Goal: Complete application form

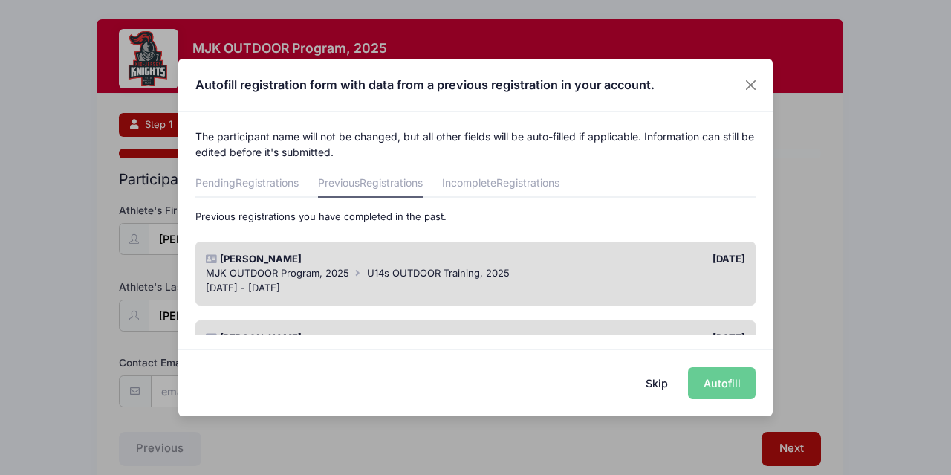
click at [720, 384] on div "Skip Autofill" at bounding box center [475, 382] width 594 height 66
click at [655, 276] on div "MJK OUTDOOR Program, 2025 U14s OUTDOOR Training, 2025" at bounding box center [476, 273] width 540 height 15
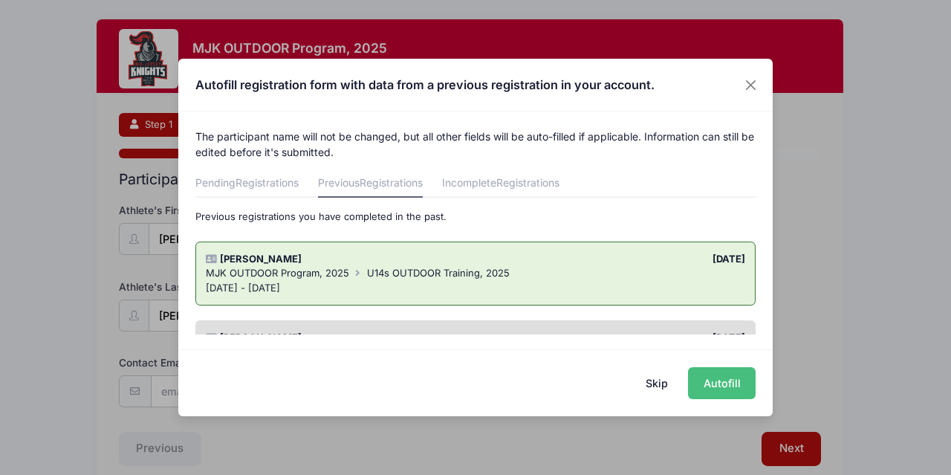
click at [728, 385] on button "Autofill" at bounding box center [722, 383] width 68 height 32
type input "[EMAIL_ADDRESS][DOMAIN_NAME]"
select select "[DEMOGRAPHIC_DATA]"
type input "[DATE]"
type input "1524 Treeneedle Rd"
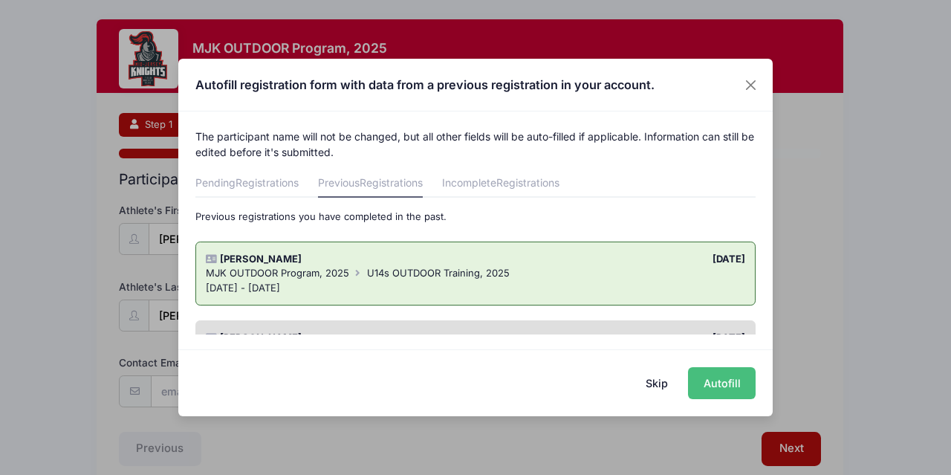
type input "Point Pleasant"
select select "NJ"
type input "08742"
select select "Grade: 7th"
type input "[GEOGRAPHIC_DATA] [GEOGRAPHIC_DATA]"
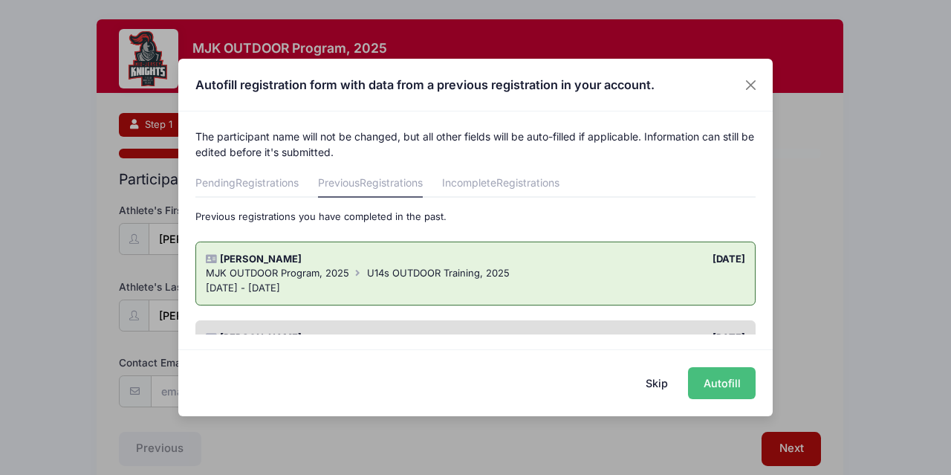
select select "Intermediate"
select select "7"
select select "Field Player"
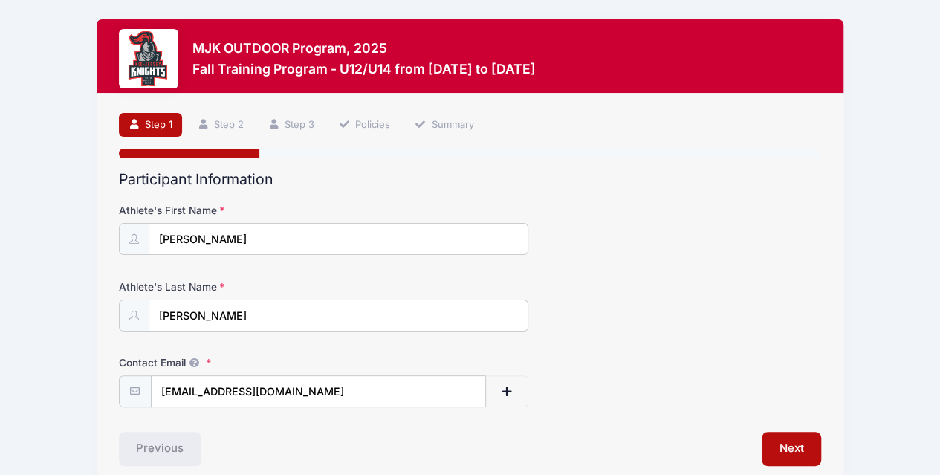
scroll to position [66, 0]
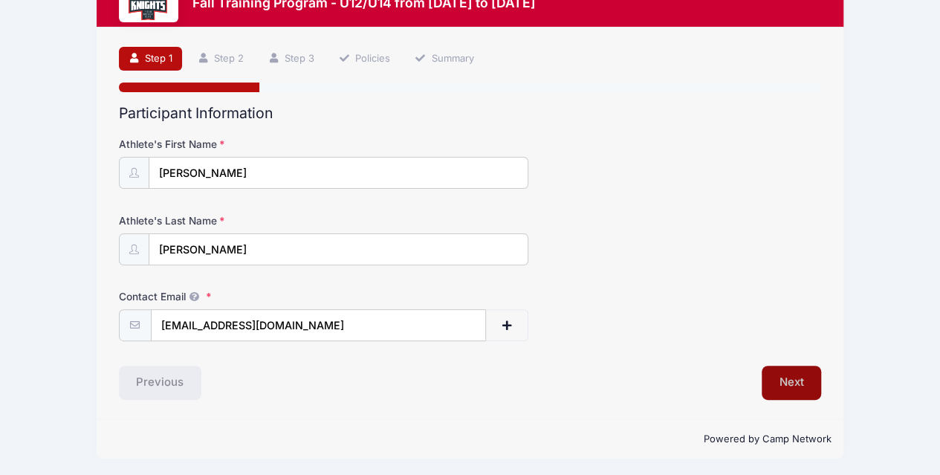
click at [794, 383] on button "Next" at bounding box center [792, 383] width 60 height 34
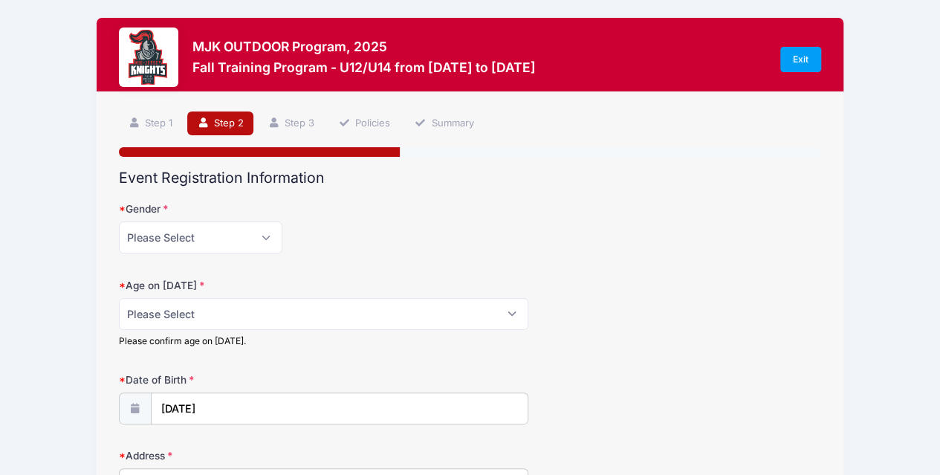
scroll to position [0, 0]
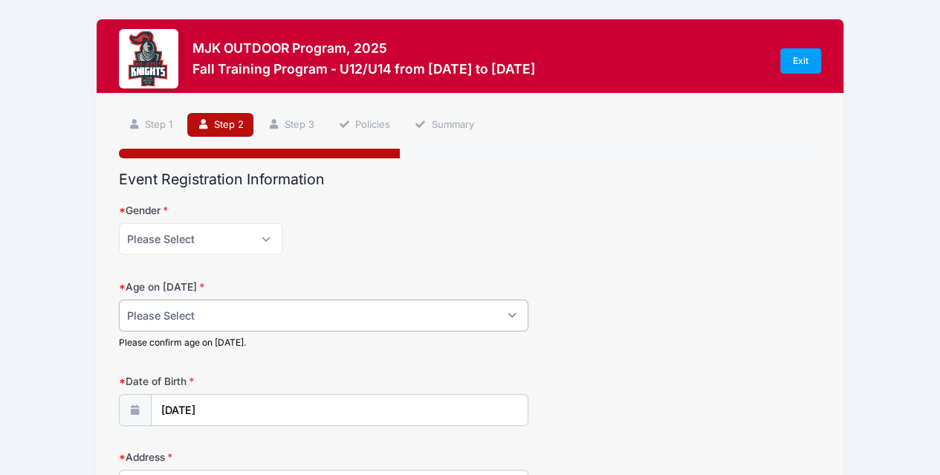
click at [499, 311] on select "Please Select 1 2 3 4 5 6 7 8 9 10 11 12 13 14 15 16 17 18" at bounding box center [324, 315] width 410 height 32
select select "13"
click at [119, 299] on select "Please Select 1 2 3 4 5 6 7 8 9 10 11 12 13 14 15 16 17 18" at bounding box center [324, 315] width 410 height 32
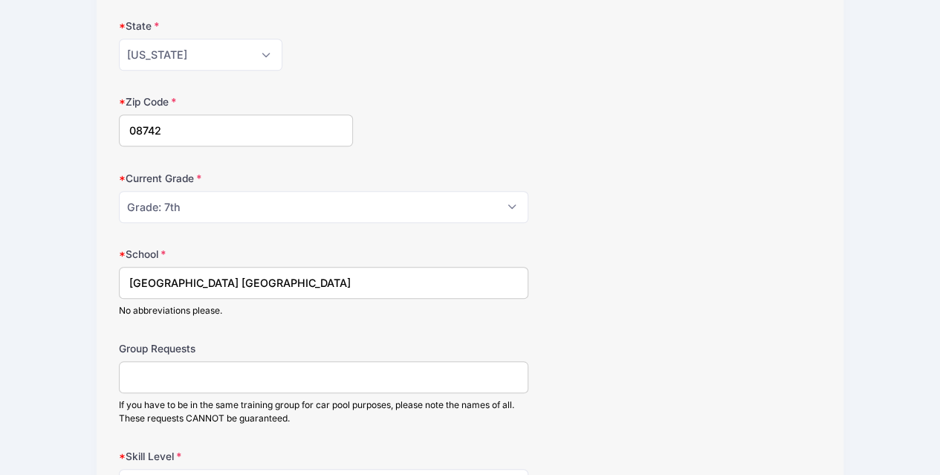
scroll to position [579, 0]
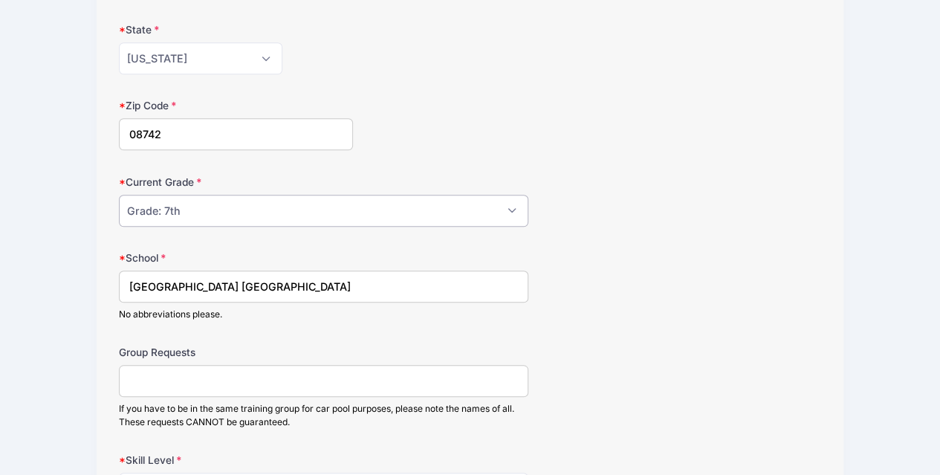
click at [499, 202] on select "Please Select Grade: K Grade: 1st Grade: 2nd Grade: 3rd Grade: 4th 5th Grade: 6…" at bounding box center [324, 211] width 410 height 32
select select "Grade: 8th"
click at [119, 195] on select "Please Select Grade: K Grade: 1st Grade: 2nd Grade: 3rd Grade: 4th 5th Grade: 6…" at bounding box center [324, 211] width 410 height 32
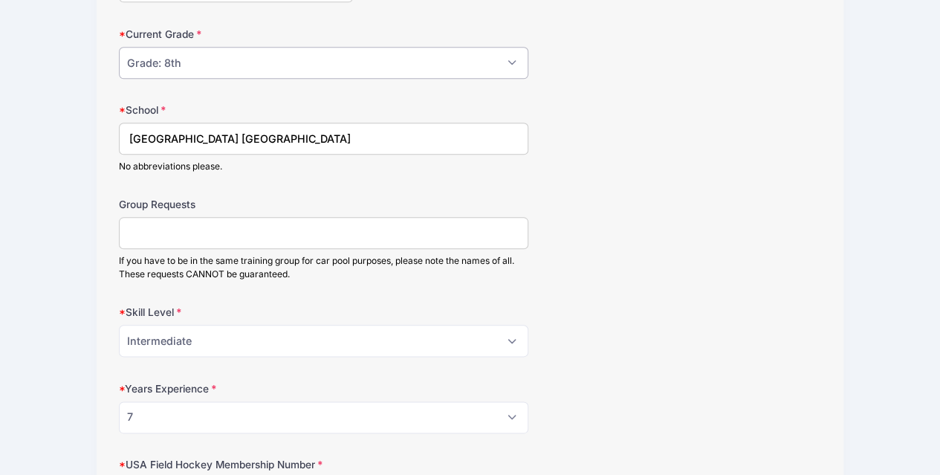
scroll to position [729, 0]
click at [244, 239] on input "Group Requests" at bounding box center [324, 231] width 410 height 32
click at [507, 331] on select "Please Select Beginner Intermediate Advanced" at bounding box center [324, 339] width 410 height 32
select select "Advanced"
click at [119, 323] on select "Please Select Beginner Intermediate Advanced" at bounding box center [324, 339] width 410 height 32
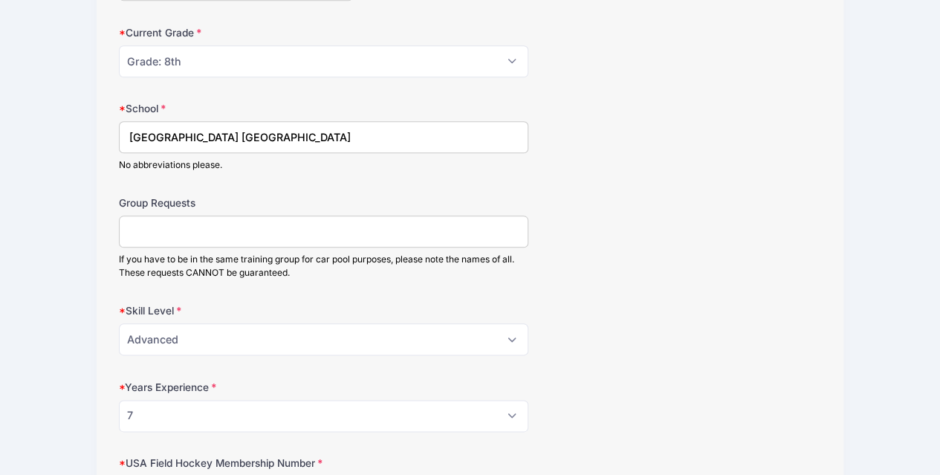
click at [326, 231] on input "Group Requests" at bounding box center [324, 231] width 410 height 32
type input "[PERSON_NAME], [PERSON_NAME]"
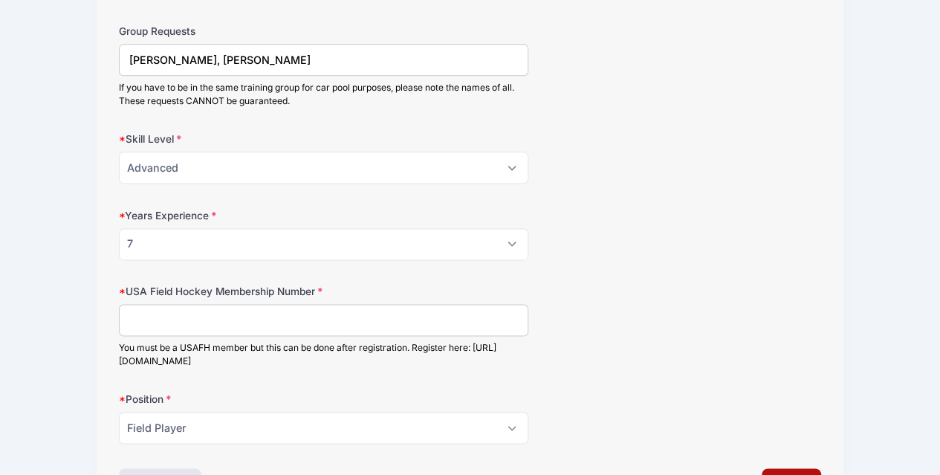
scroll to position [905, 0]
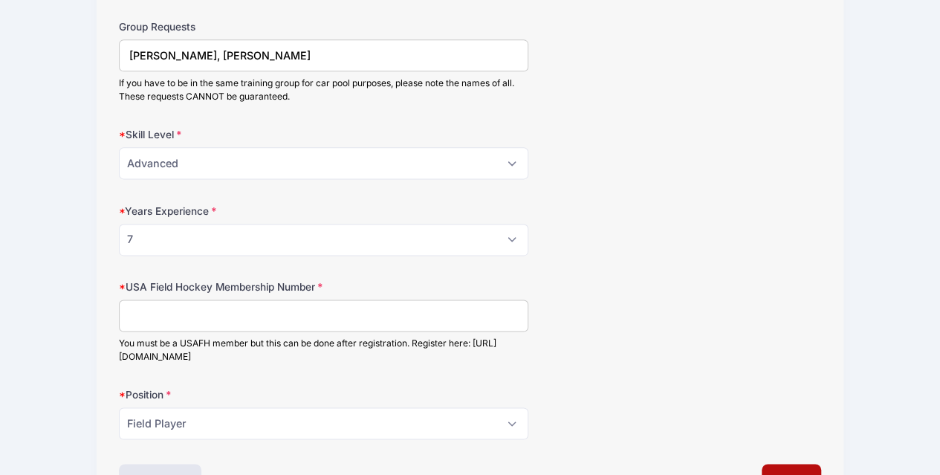
click at [247, 313] on input "USA Field Hockey Membership Number" at bounding box center [324, 315] width 410 height 32
type input "2000422677"
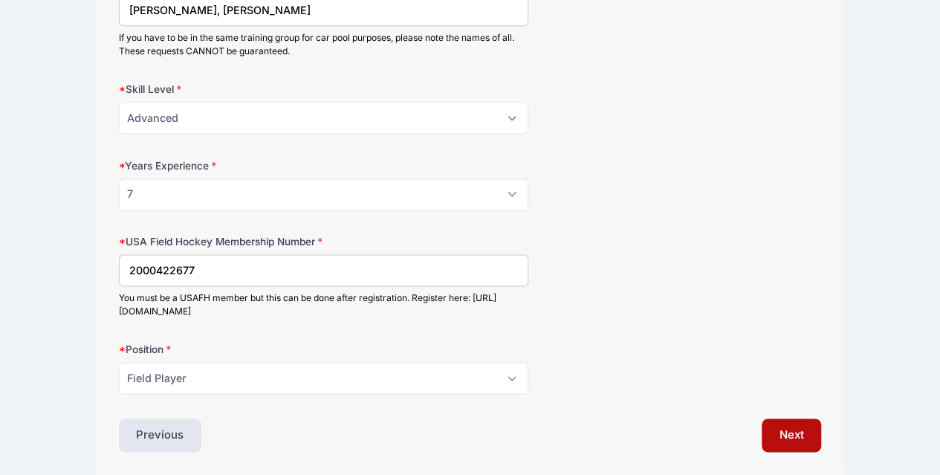
scroll to position [997, 0]
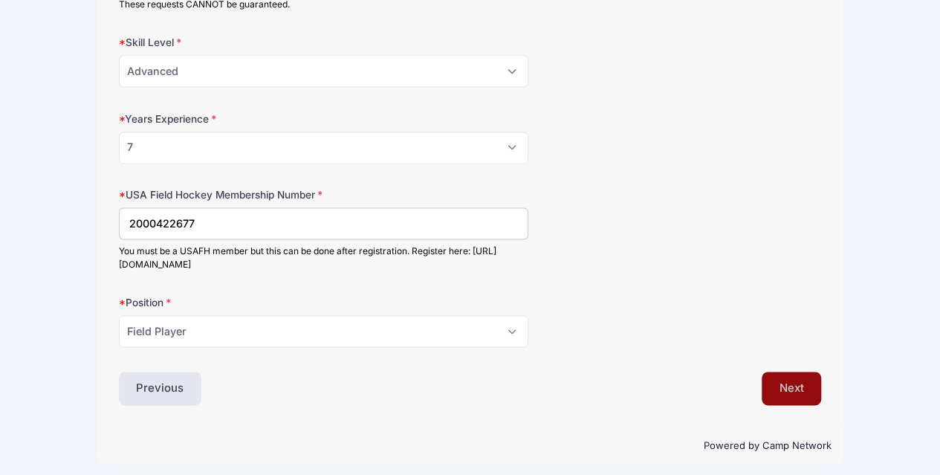
click at [798, 374] on button "Next" at bounding box center [792, 388] width 60 height 34
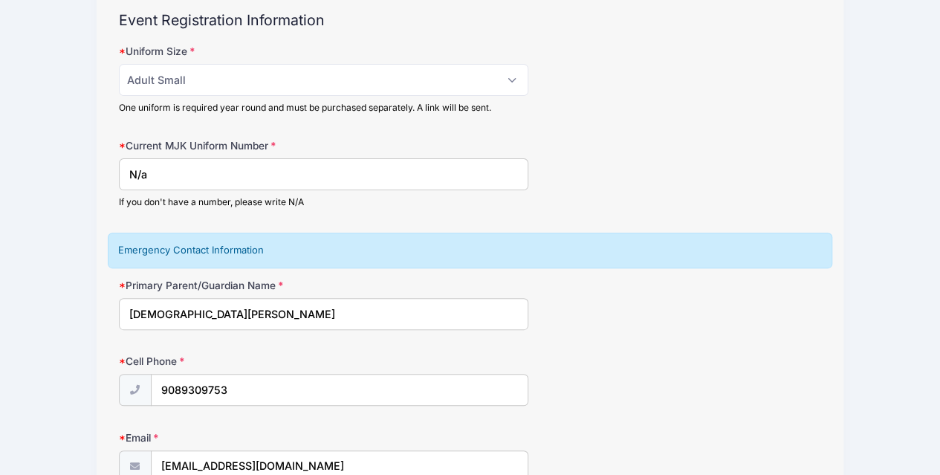
scroll to position [0, 0]
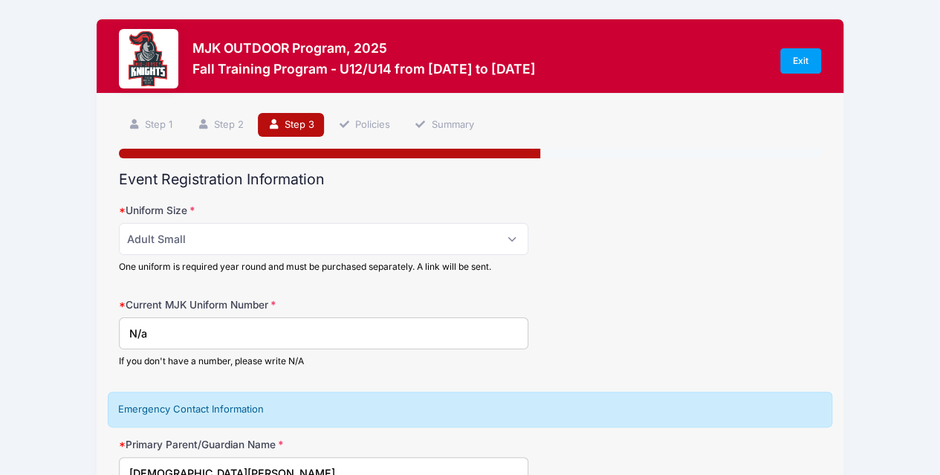
drag, startPoint x: 290, startPoint y: 334, endPoint x: 184, endPoint y: 331, distance: 106.3
click at [184, 331] on input "N/a" at bounding box center [324, 333] width 410 height 32
type input "N"
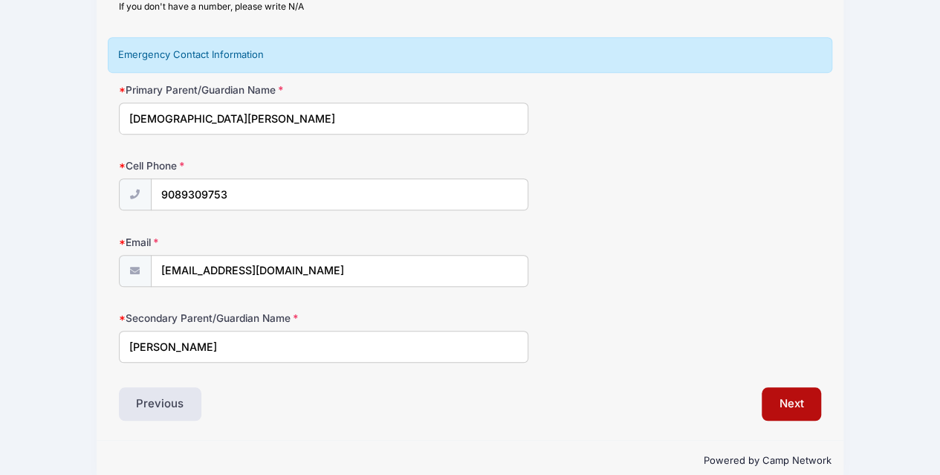
scroll to position [374, 0]
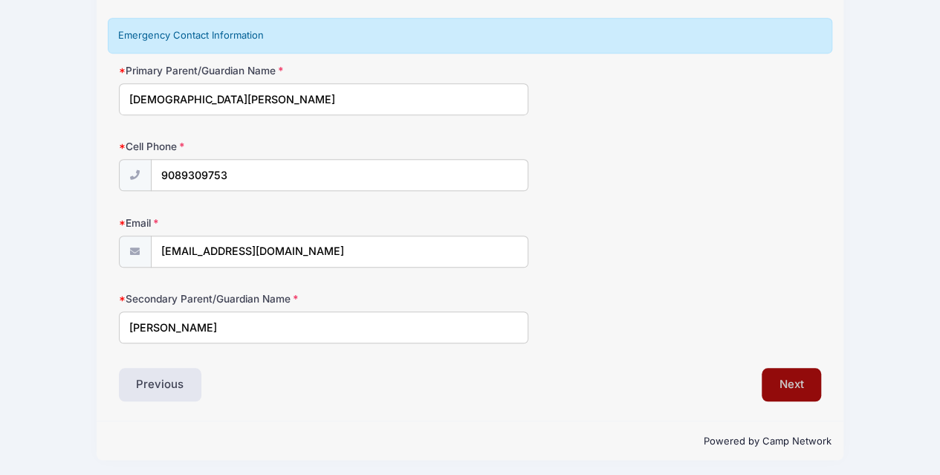
type input "48"
click at [800, 384] on button "Next" at bounding box center [792, 385] width 60 height 34
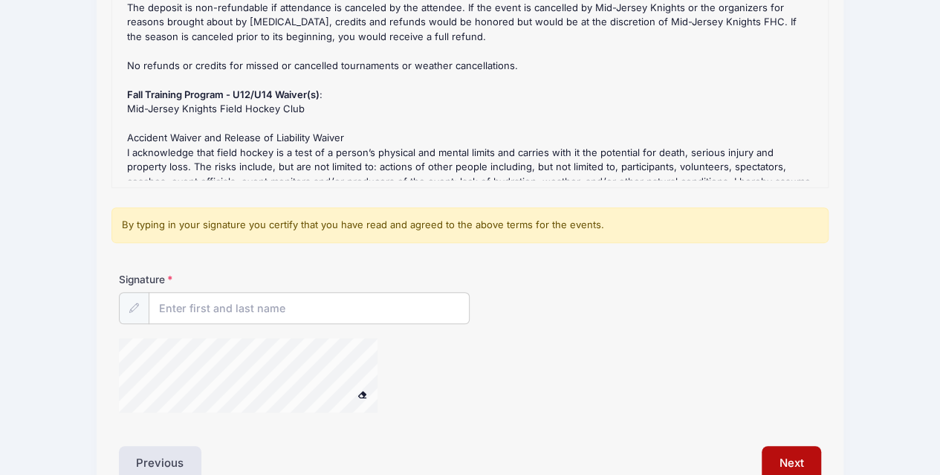
scroll to position [260, 0]
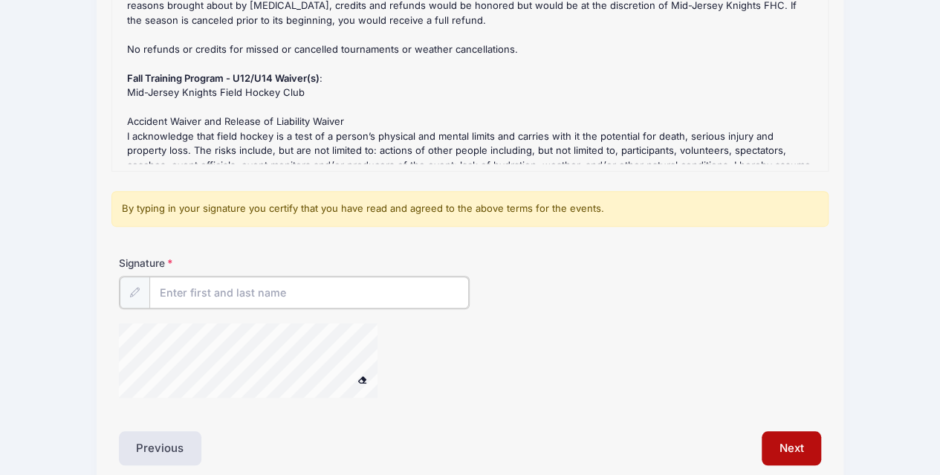
click at [288, 291] on input "Signature" at bounding box center [309, 292] width 320 height 32
click at [410, 303] on div "Signature [PERSON_NAME]" at bounding box center [469, 334] width 717 height 156
type input "[DEMOGRAPHIC_DATA][PERSON_NAME]"
click at [799, 447] on button "Next" at bounding box center [792, 446] width 60 height 34
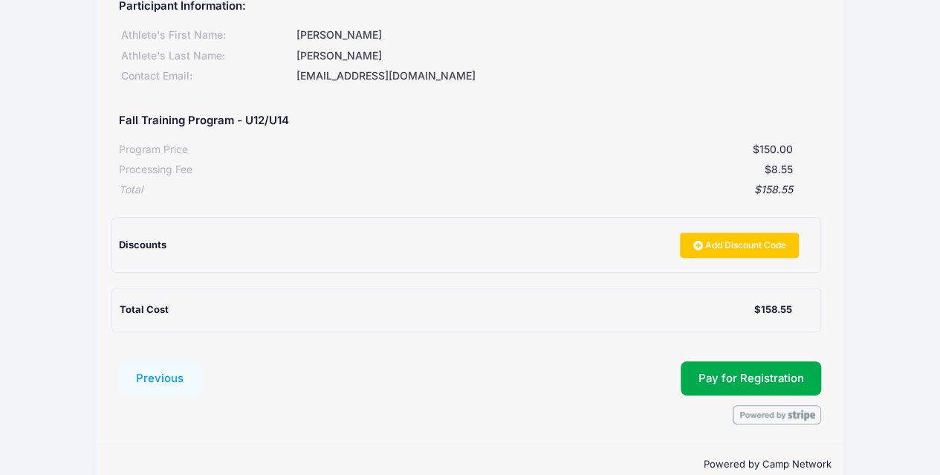
scroll to position [228, 0]
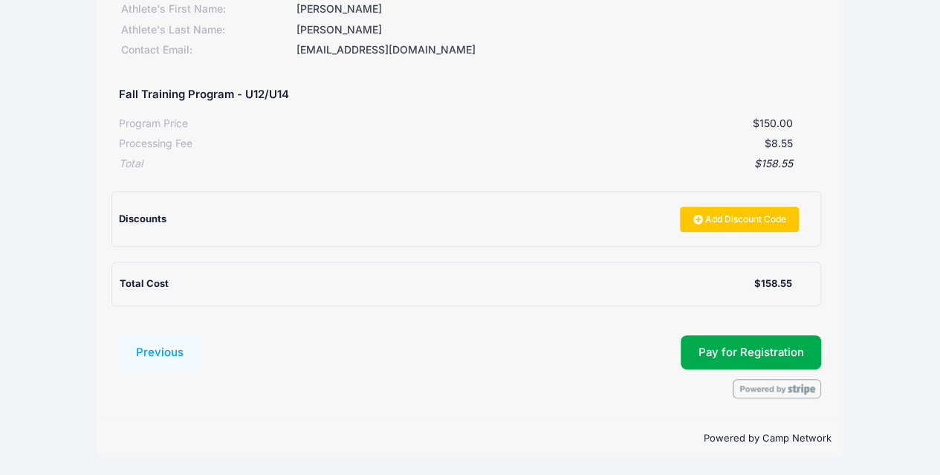
drag, startPoint x: 943, startPoint y: 383, endPoint x: 692, endPoint y: 73, distance: 398.9
click at [692, 73] on div "Participant Information: [PERSON_NAME]'s First Name: [PERSON_NAME]'s Last Name:…" at bounding box center [470, 134] width 703 height 343
